Goal: Contribute content

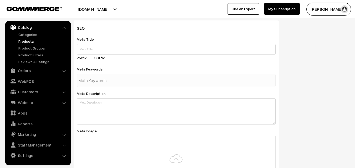
scroll to position [729, 0]
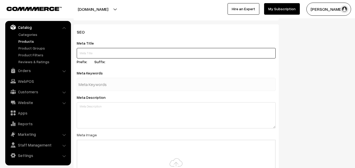
click at [82, 52] on input "text" at bounding box center [176, 53] width 199 height 11
drag, startPoint x: 100, startPoint y: 50, endPoint x: 62, endPoint y: 50, distance: 37.3
paste input "Red Sandal Soap Online | Red Sandal Soap in [GEOGRAPHIC_DATA]"
drag, startPoint x: 162, startPoint y: 52, endPoint x: 73, endPoint y: 51, distance: 88.8
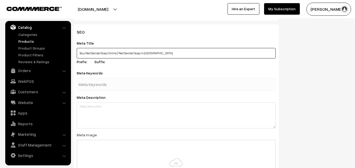
click at [73, 51] on div "SEO Meta Title Buy Red Sandal Soap Online | Red Sandal Soap in [GEOGRAPHIC_DATA…" at bounding box center [176, 125] width 213 height 203
paste input "H"
type input "Buy Red Sandal Soap Online | Red Sandal Soap in [GEOGRAPHIC_DATA]"
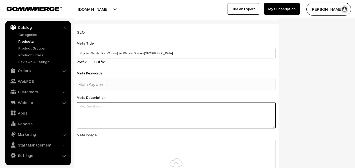
click at [109, 107] on textarea at bounding box center [176, 115] width 199 height 26
paste textarea "Buy Red Sandal Soap Online, Pure Quality, Pure Natural Red Sandal Soap availabl…"
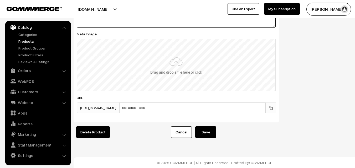
scroll to position [834, 0]
type textarea "Buy Red Sandal Soap Online, Pure Quality, Pure Natural Red Sandal Soap availabl…"
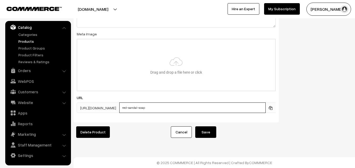
click at [164, 106] on input "red-sandal-soap" at bounding box center [192, 108] width 146 height 11
type input "red-sandal-soap"
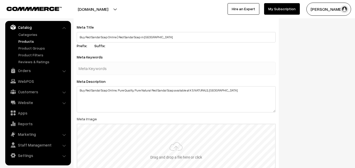
scroll to position [729, 0]
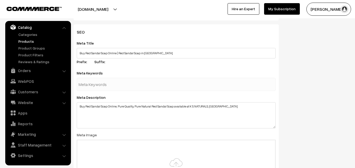
click at [113, 86] on input "text" at bounding box center [106, 84] width 55 height 11
type input "red sandal soap in [GEOGRAPHIC_DATA]"
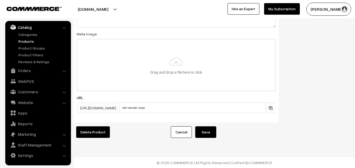
scroll to position [847, 0]
type input "red sandal soaps online"
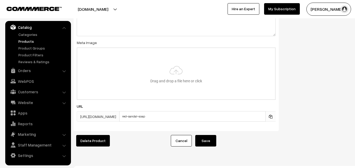
scroll to position [860, 0]
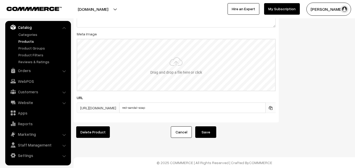
click at [178, 59] on input "file" at bounding box center [176, 65] width 198 height 52
type input "C:\fakepath\red-sandal-soap-1.jpeg"
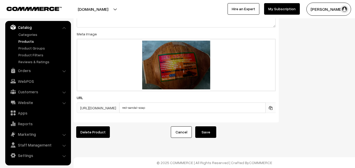
click at [209, 128] on button "Save" at bounding box center [205, 133] width 21 height 12
